Goal: Use online tool/utility: Utilize a website feature to perform a specific function

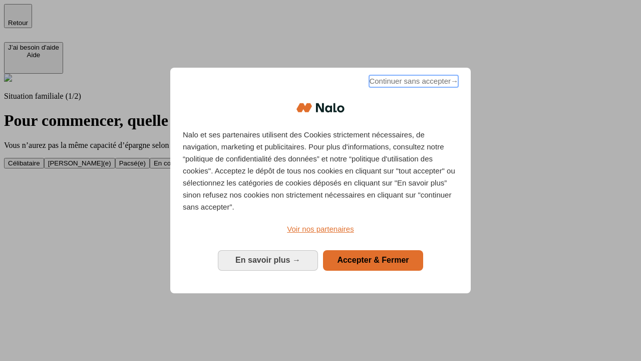
click at [413, 83] on span "Continuer sans accepter →" at bounding box center [413, 81] width 89 height 12
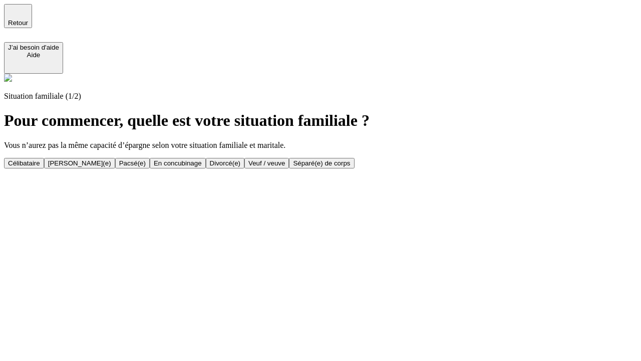
click at [111, 159] on div "[PERSON_NAME](e)" at bounding box center [79, 163] width 63 height 8
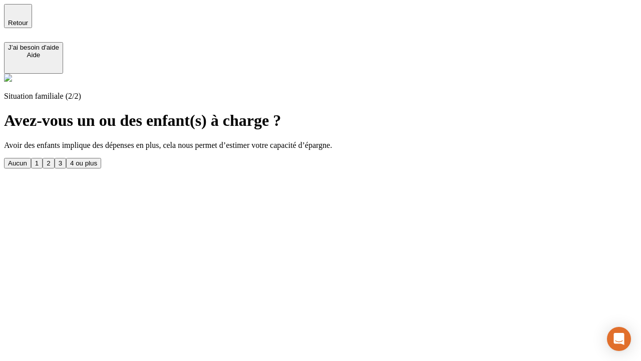
click at [39, 159] on div "1" at bounding box center [37, 163] width 4 height 8
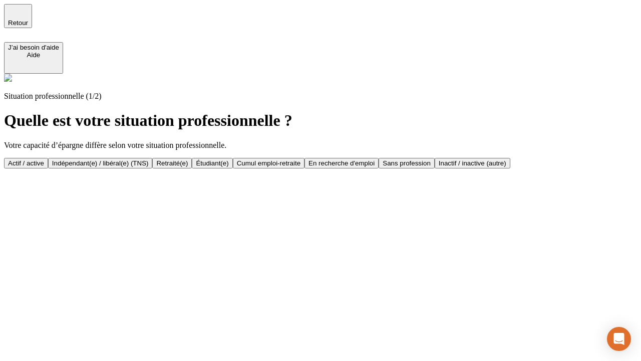
click at [44, 159] on div "Actif / active" at bounding box center [26, 163] width 36 height 8
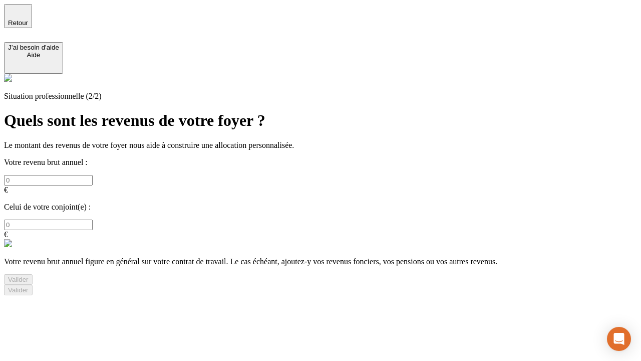
click at [93, 175] on input "text" at bounding box center [48, 180] width 89 height 11
type input "30 000"
click at [93, 219] on input "text" at bounding box center [48, 224] width 89 height 11
type input "40 000"
click at [29, 275] on div "Valider" at bounding box center [18, 279] width 21 height 8
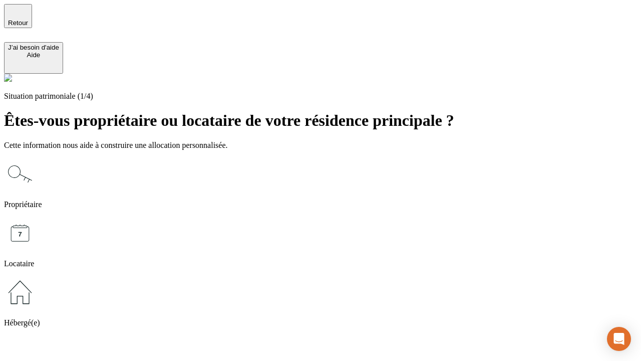
click at [36, 158] on icon at bounding box center [20, 174] width 32 height 32
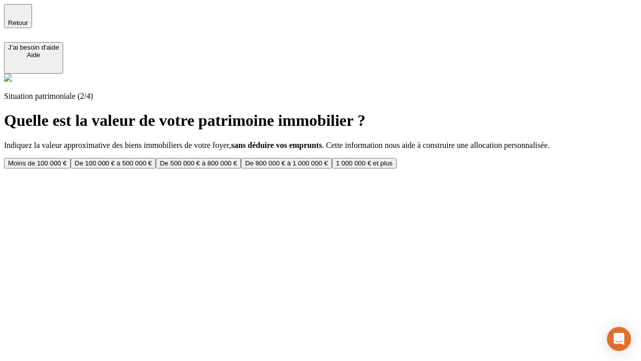
click at [152, 159] on div "De 100 000 € à 500 000 €" at bounding box center [113, 163] width 77 height 8
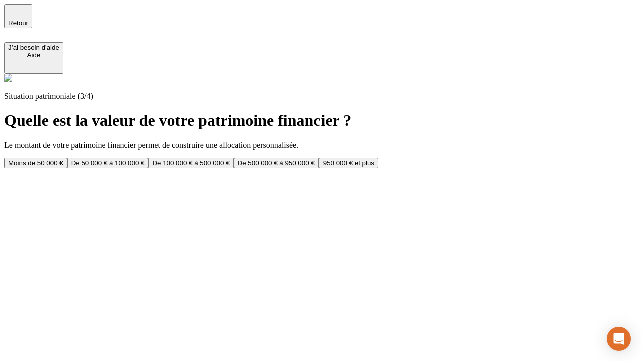
click at [63, 159] on div "Moins de 50 000 €" at bounding box center [35, 163] width 55 height 8
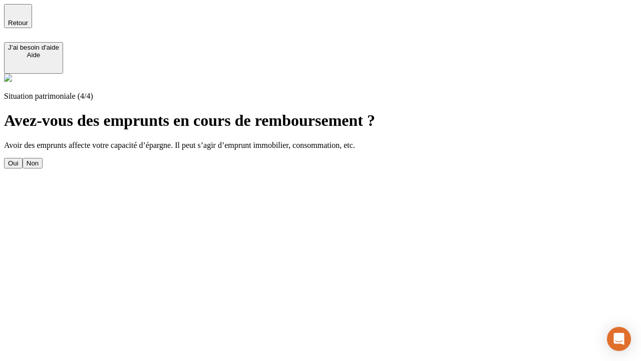
click at [19, 159] on div "Oui" at bounding box center [13, 163] width 11 height 8
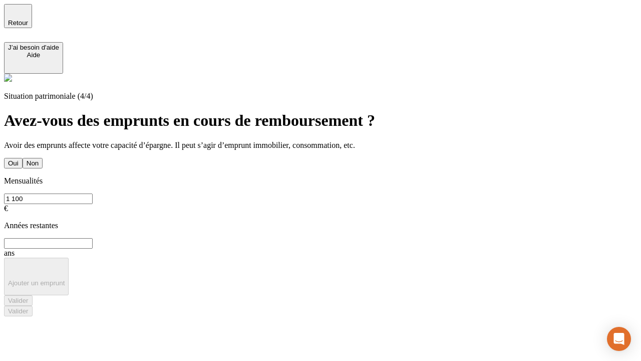
type input "1 100"
type input "20"
click at [29, 296] on div "Valider" at bounding box center [18, 300] width 21 height 8
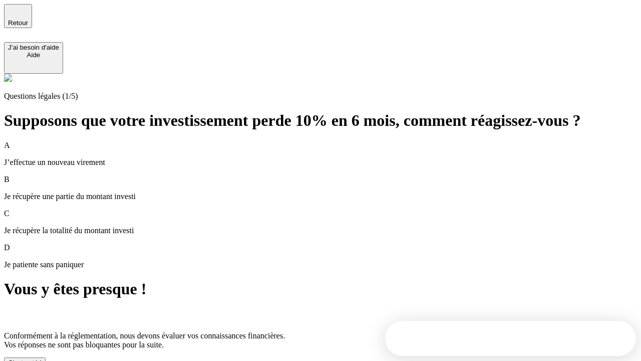
click at [42, 359] on div "C'est noté !" at bounding box center [25, 363] width 34 height 8
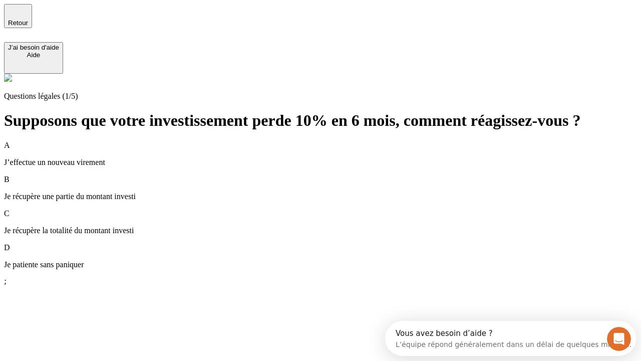
click at [332, 192] on p "Je récupère une partie du montant investi" at bounding box center [320, 196] width 633 height 9
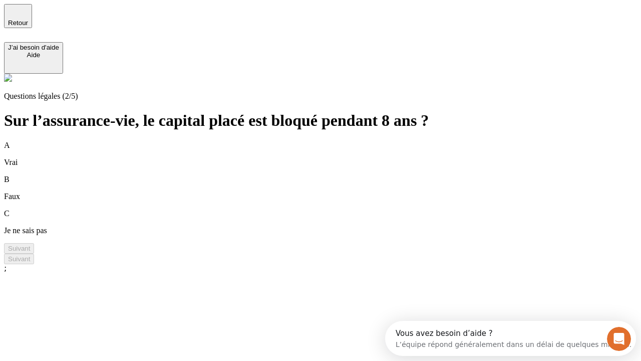
click at [332, 141] on div "A Vrai" at bounding box center [320, 154] width 633 height 26
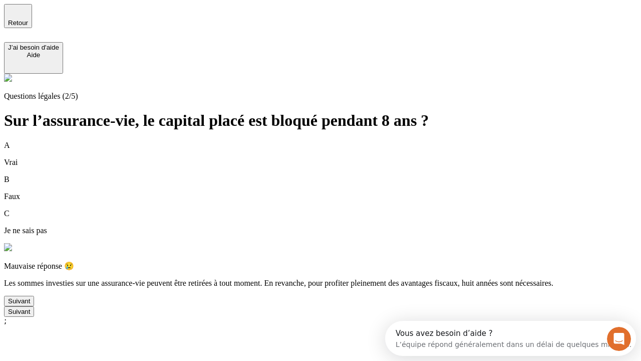
click at [30, 304] on div "Suivant" at bounding box center [19, 301] width 22 height 8
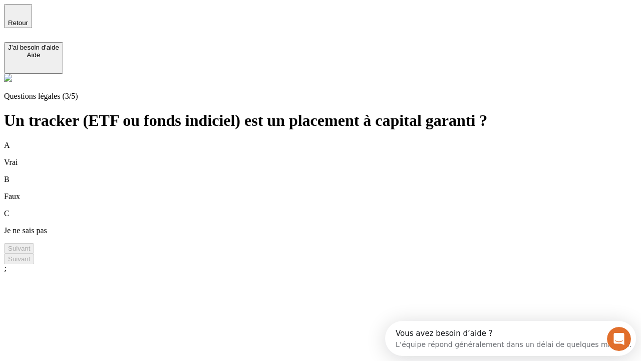
click at [332, 175] on div "B Faux" at bounding box center [320, 188] width 633 height 26
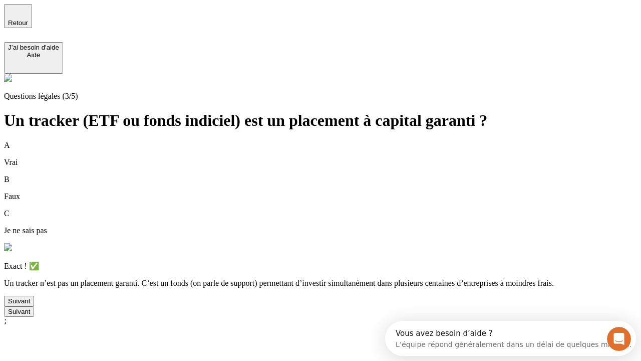
click at [30, 304] on div "Suivant" at bounding box center [19, 301] width 22 height 8
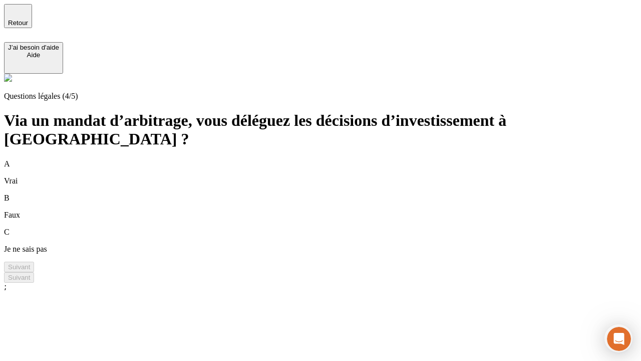
click at [332, 159] on div "A Vrai" at bounding box center [320, 172] width 633 height 26
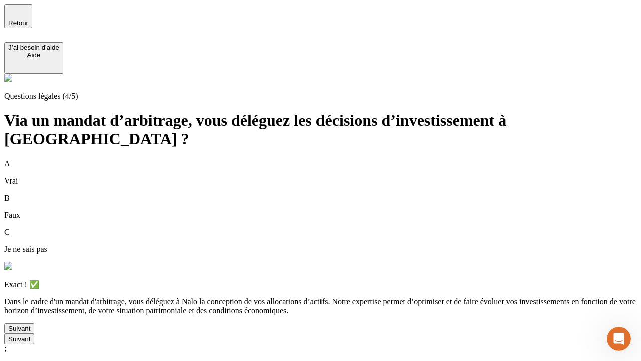
click at [30, 332] on div "Suivant" at bounding box center [19, 328] width 22 height 8
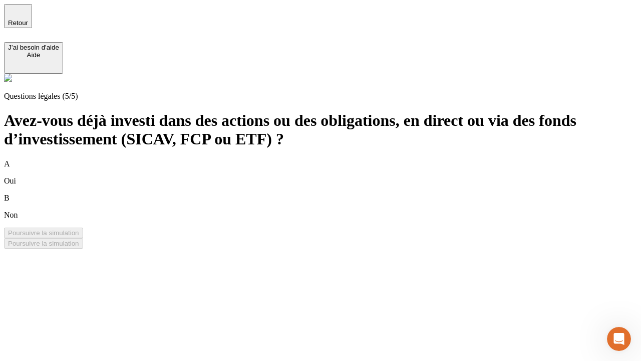
click at [332, 193] on div "B Non" at bounding box center [320, 206] width 633 height 26
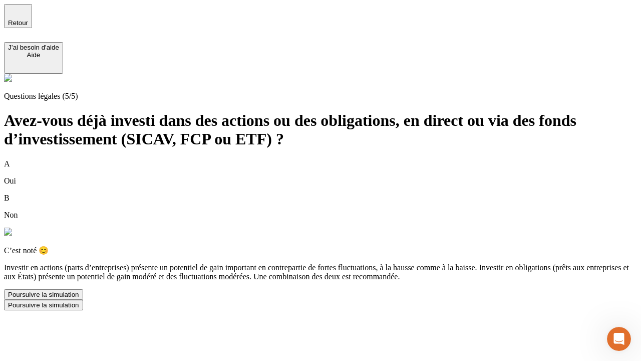
click at [79, 298] on div "Poursuivre la simulation" at bounding box center [43, 294] width 71 height 8
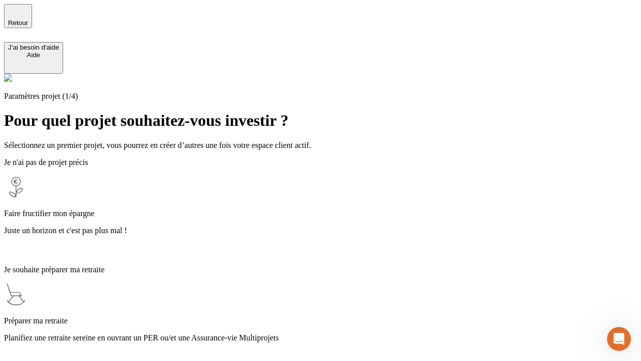
click at [332, 333] on p "Planifiez une retraite sereine en ouvrant un PER ou/et une Assurance-vie Multip…" at bounding box center [320, 337] width 633 height 9
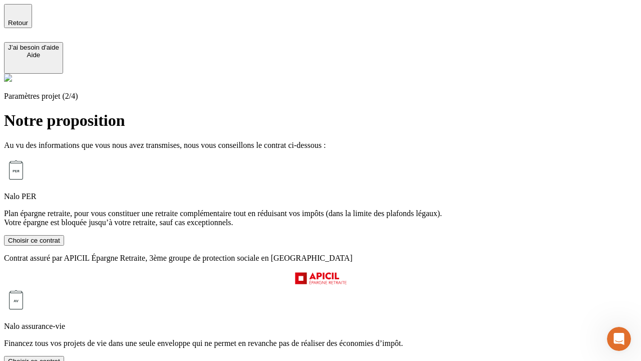
click at [60, 244] on div "Choisir ce contrat" at bounding box center [34, 240] width 52 height 8
